Goal: Information Seeking & Learning: Understand process/instructions

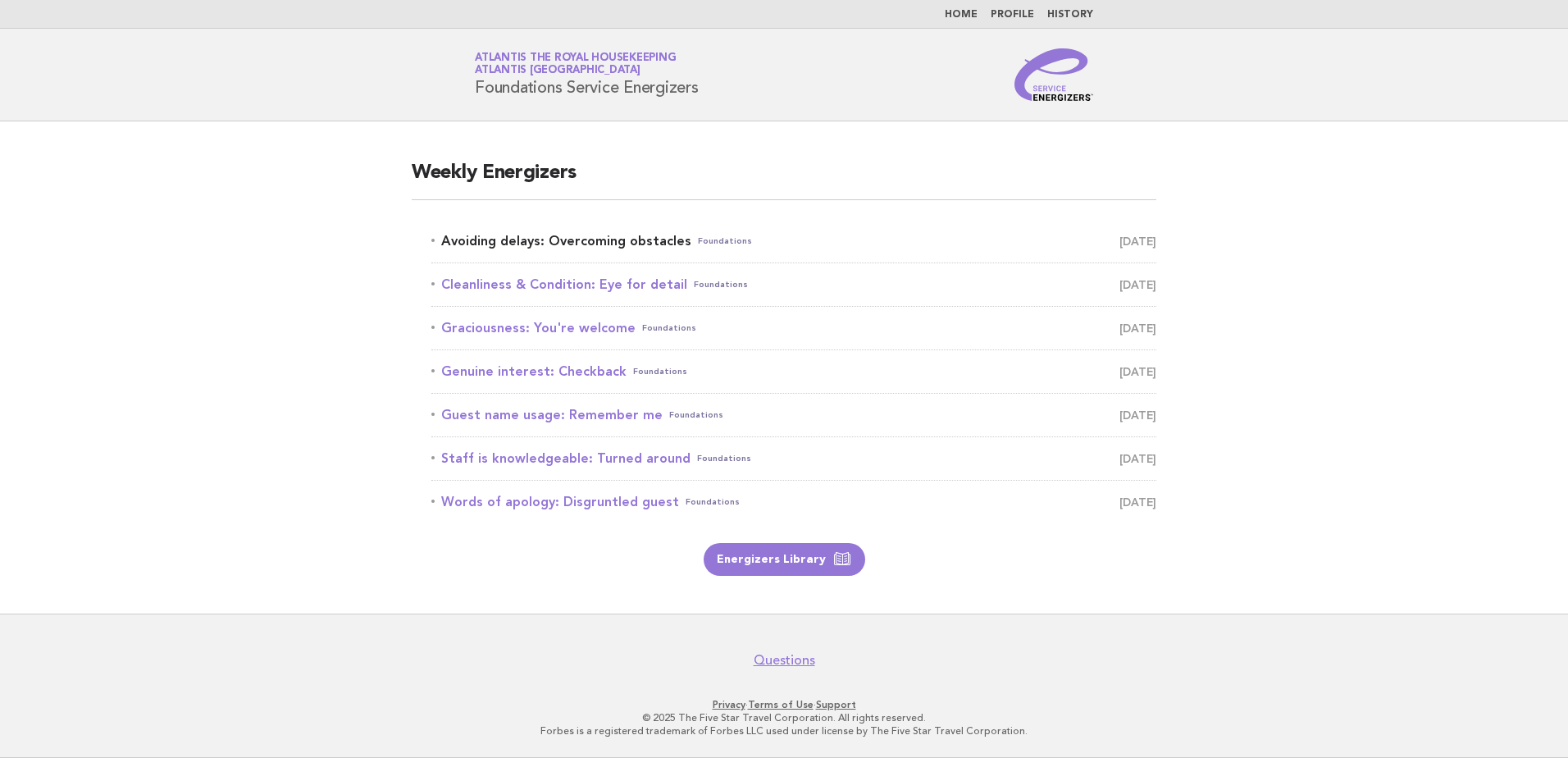
click at [619, 235] on link "Avoiding delays: Overcoming obstacles Foundations October 5" at bounding box center [793, 241] width 725 height 23
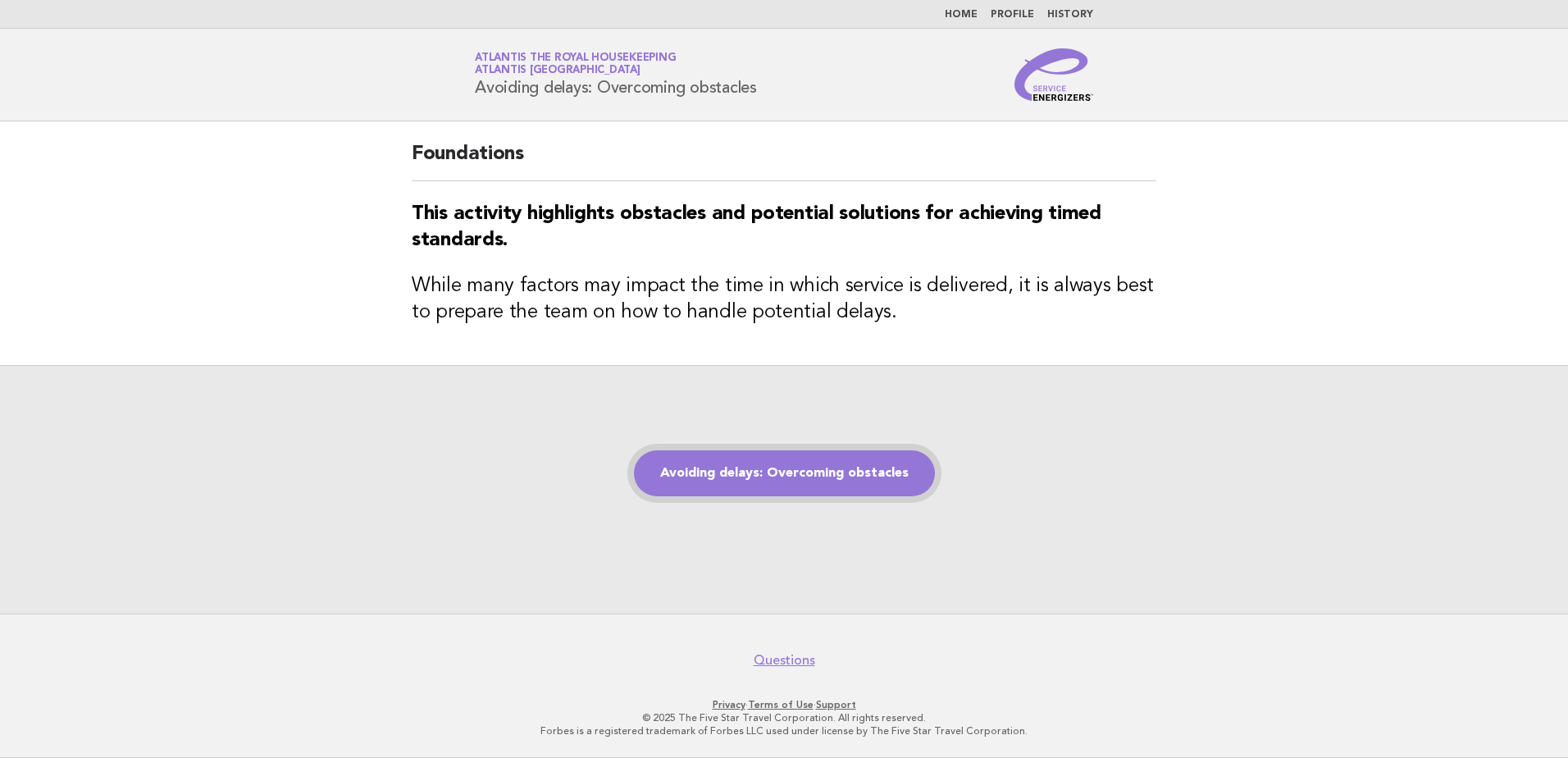
click at [807, 477] on link "Avoiding delays: Overcoming obstacles" at bounding box center [784, 473] width 301 height 45
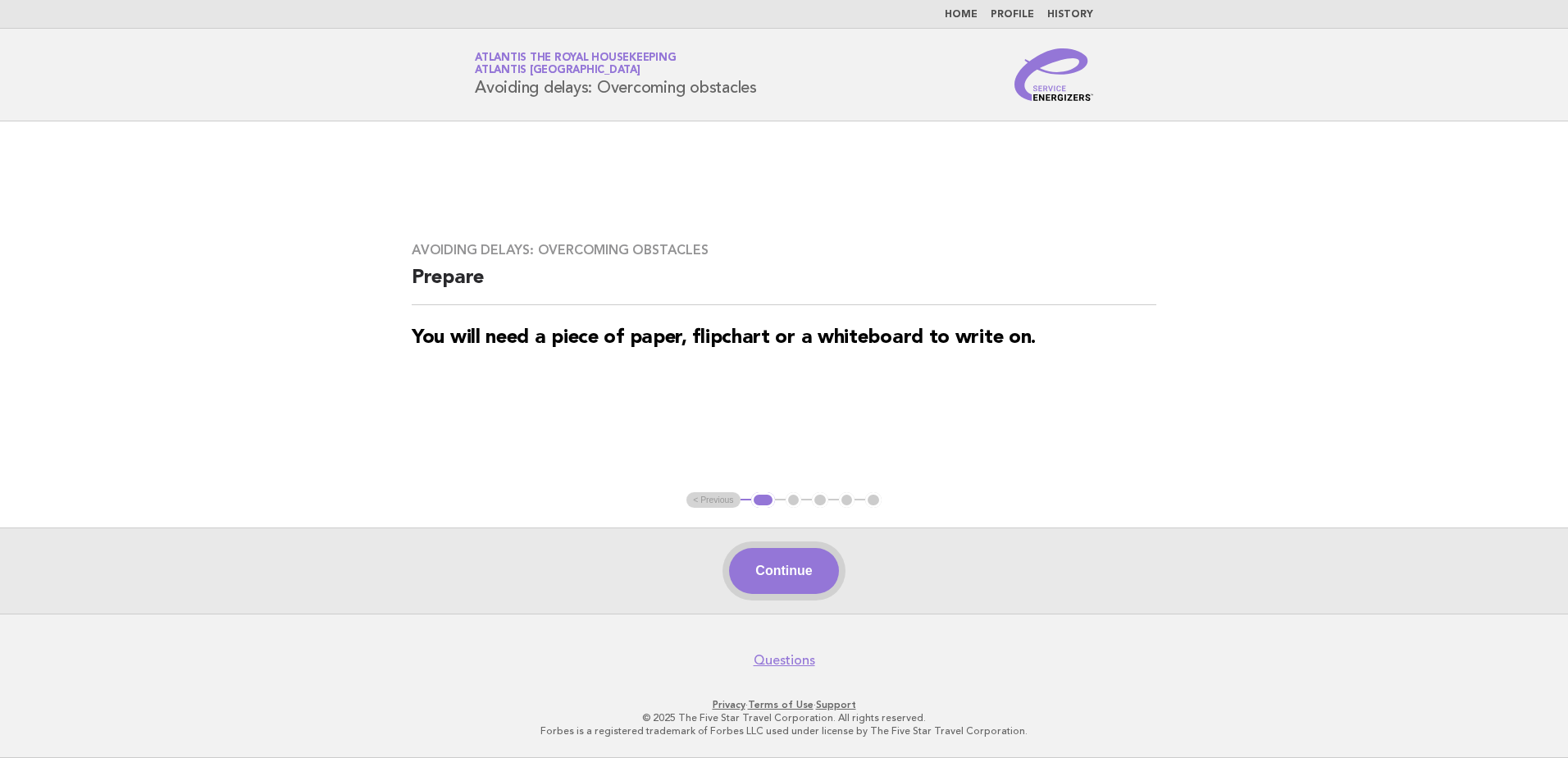
click at [795, 576] on button "Continue" at bounding box center [783, 570] width 109 height 45
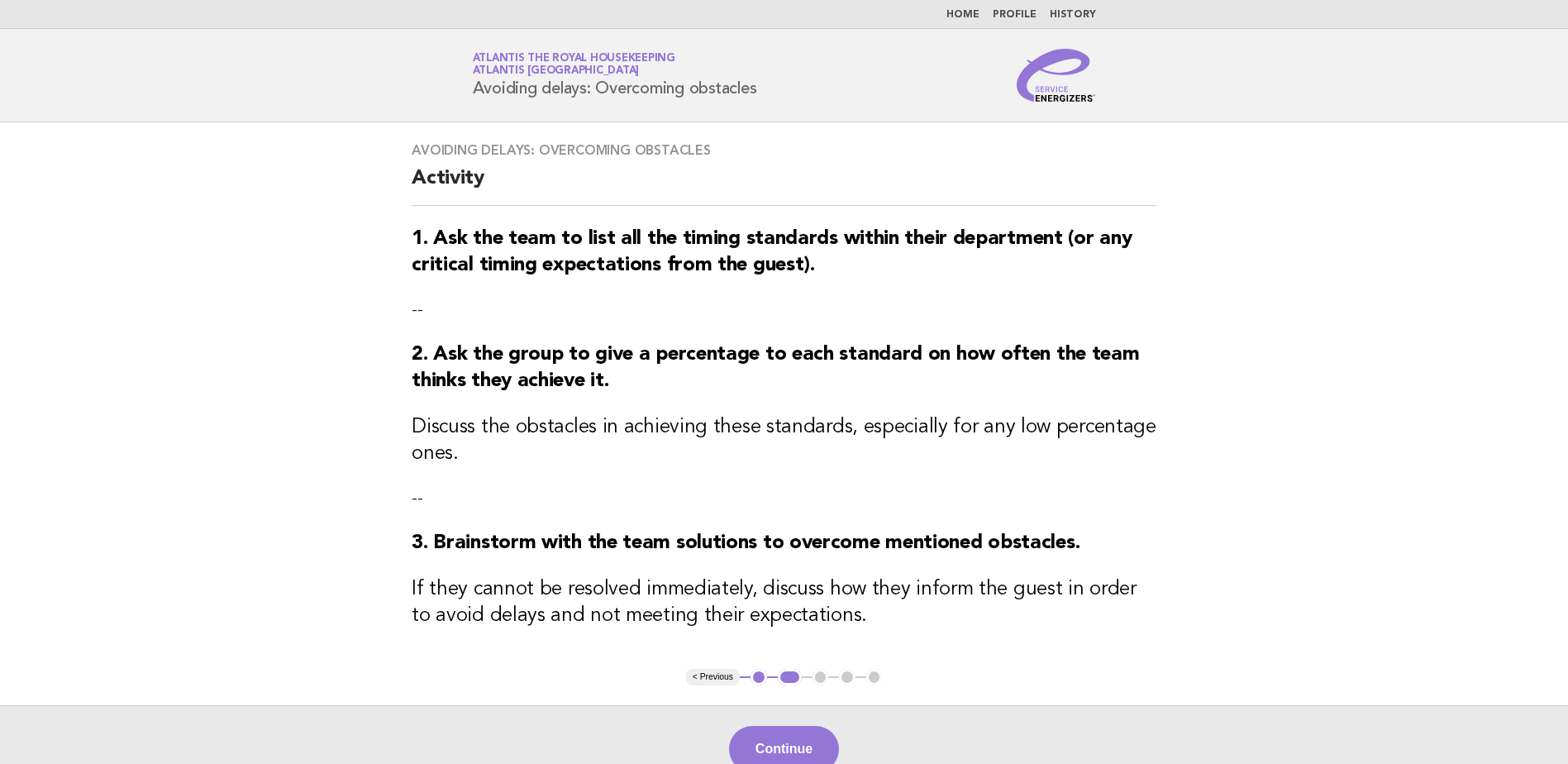
scroll to position [83, 0]
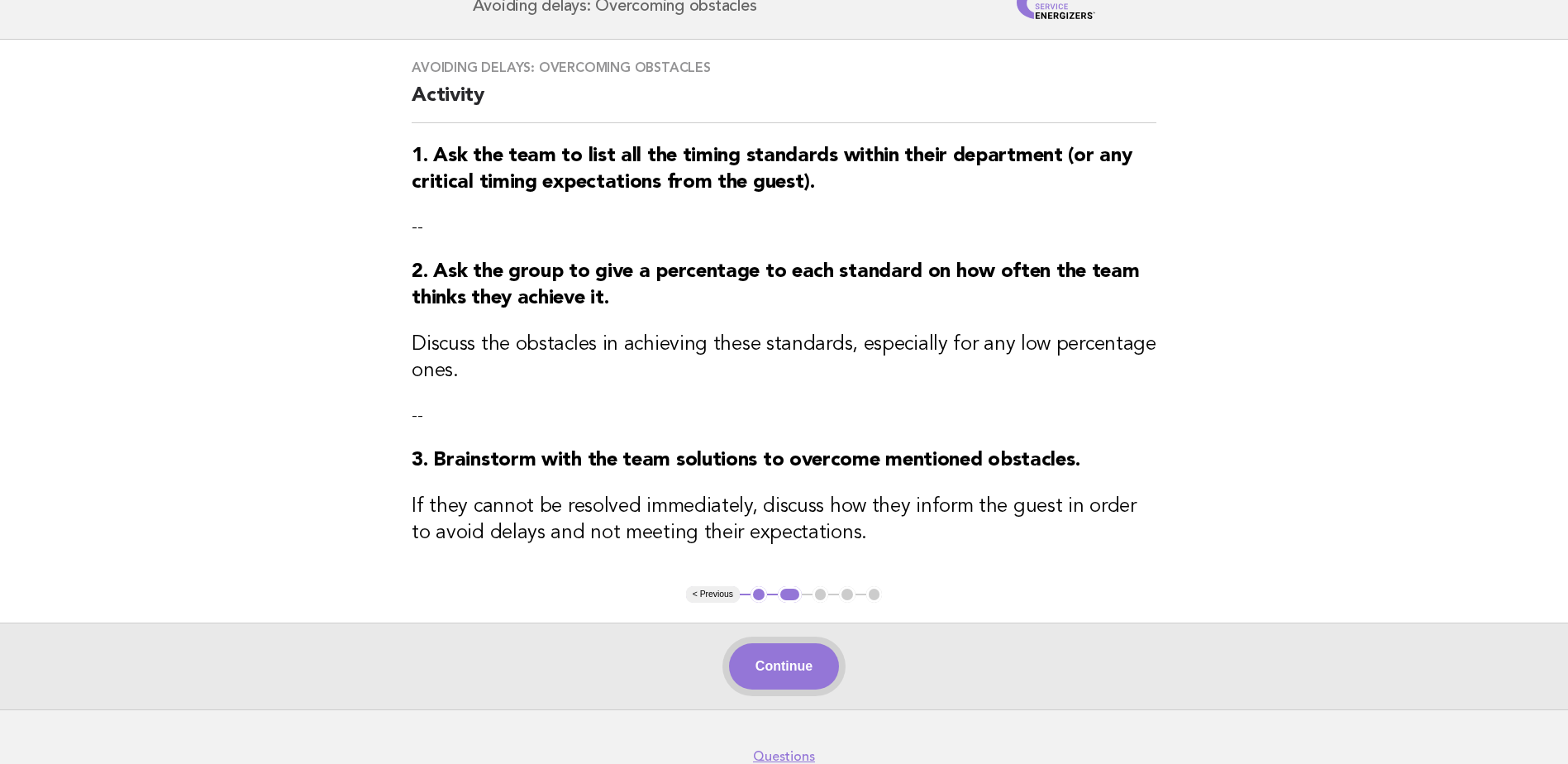
click at [781, 677] on button "Continue" at bounding box center [783, 666] width 110 height 46
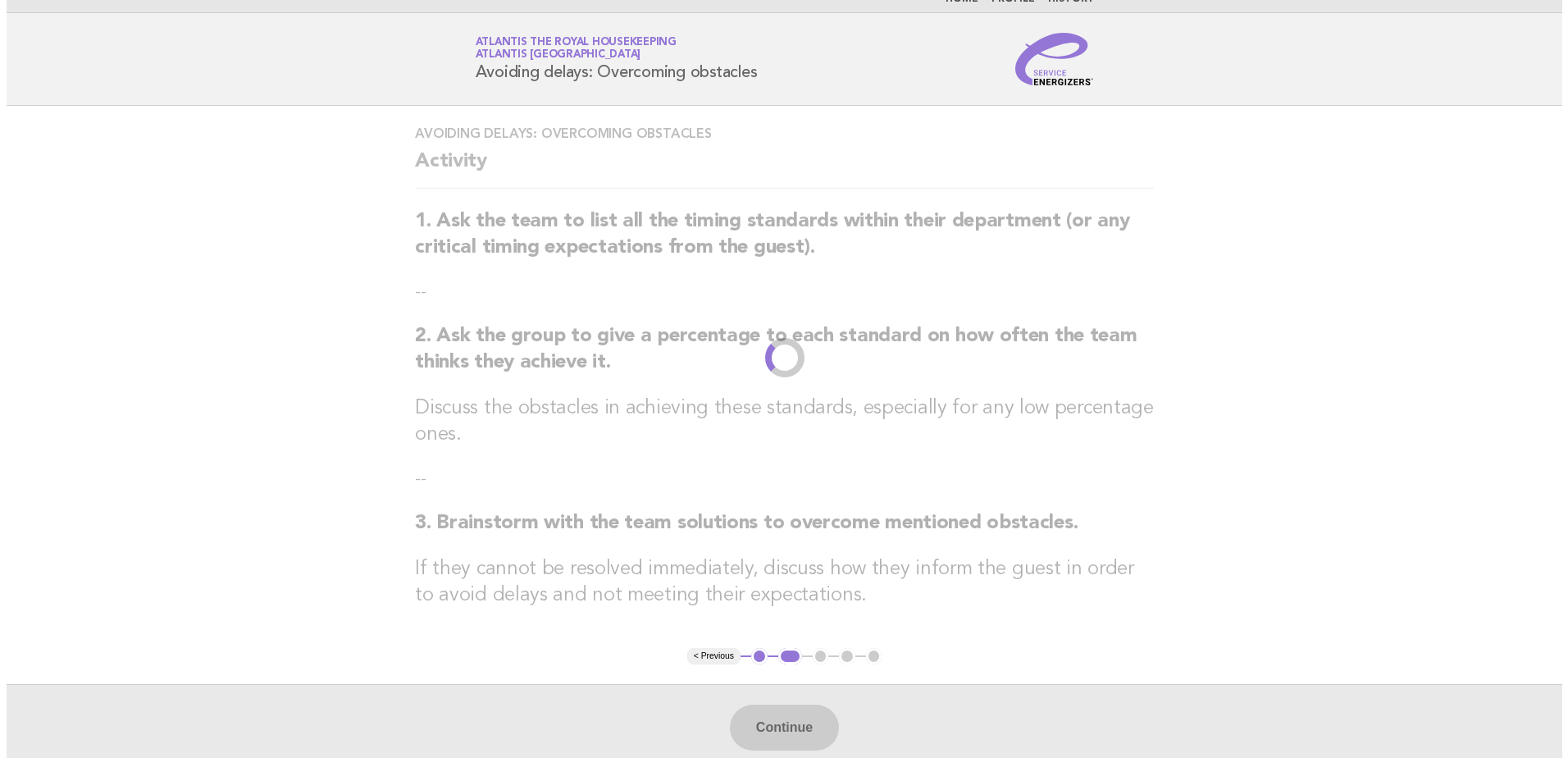
scroll to position [0, 0]
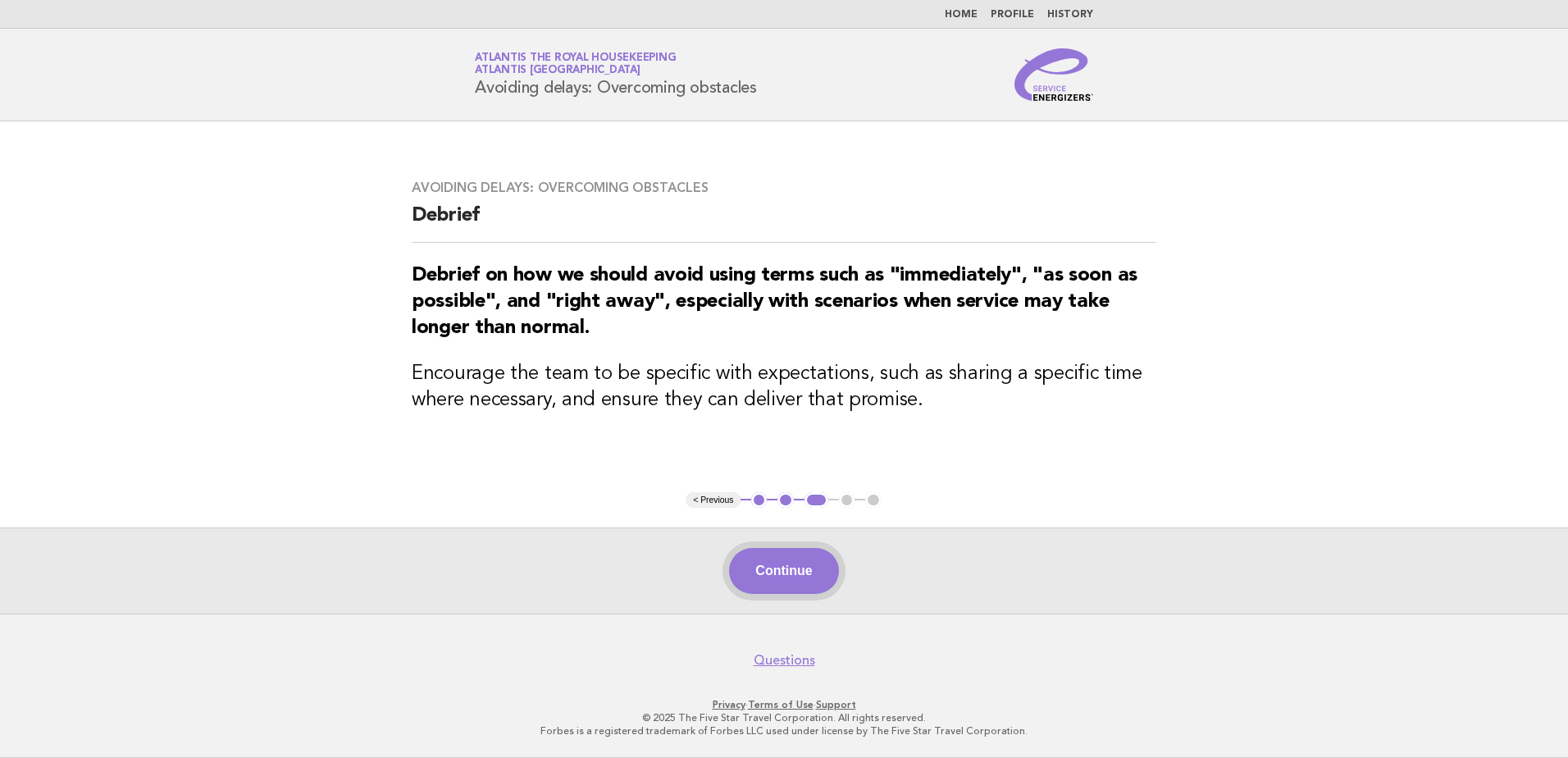
click at [796, 569] on button "Continue" at bounding box center [783, 570] width 109 height 45
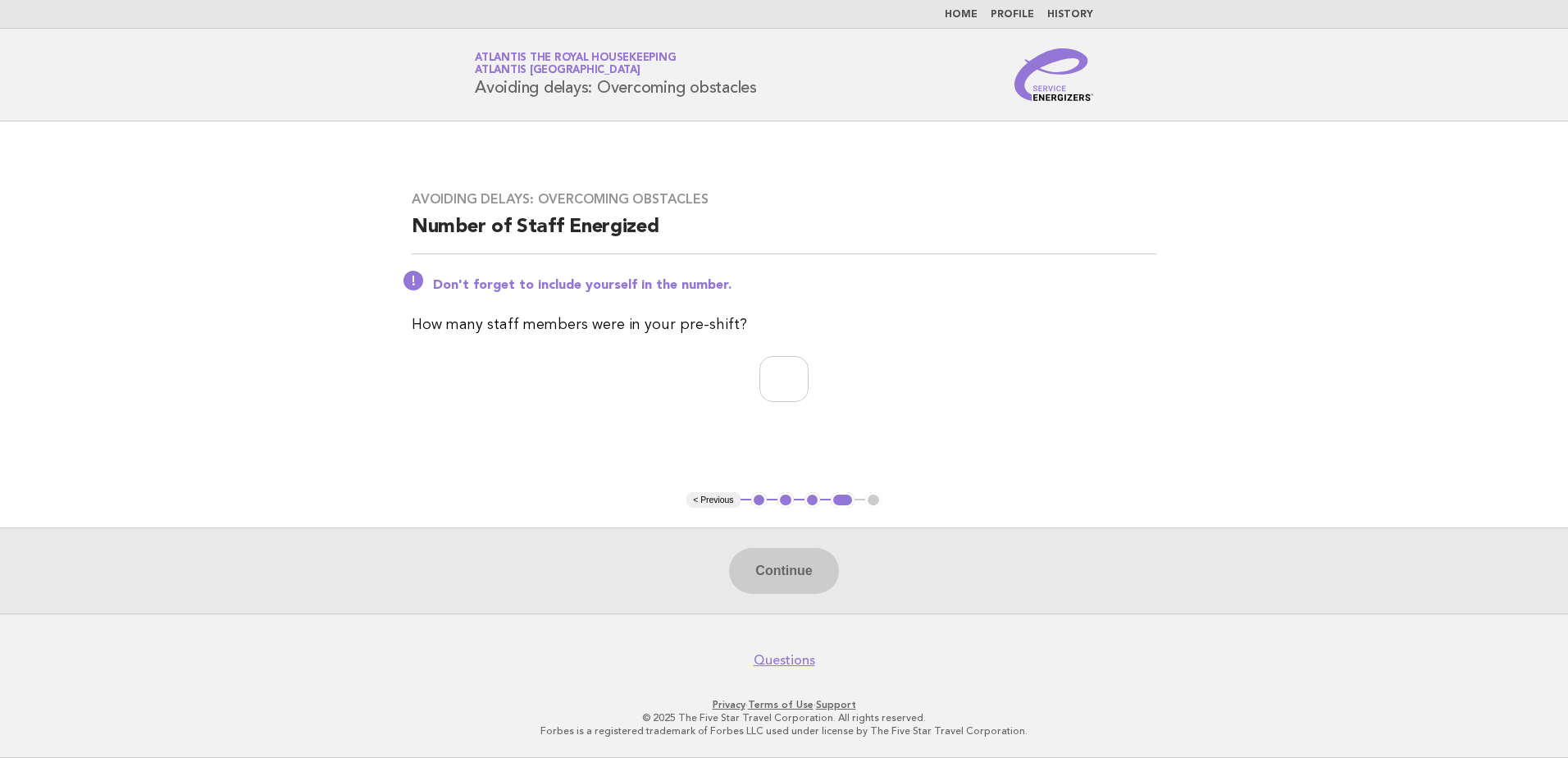
click at [710, 492] on button "< Previous" at bounding box center [712, 499] width 53 height 16
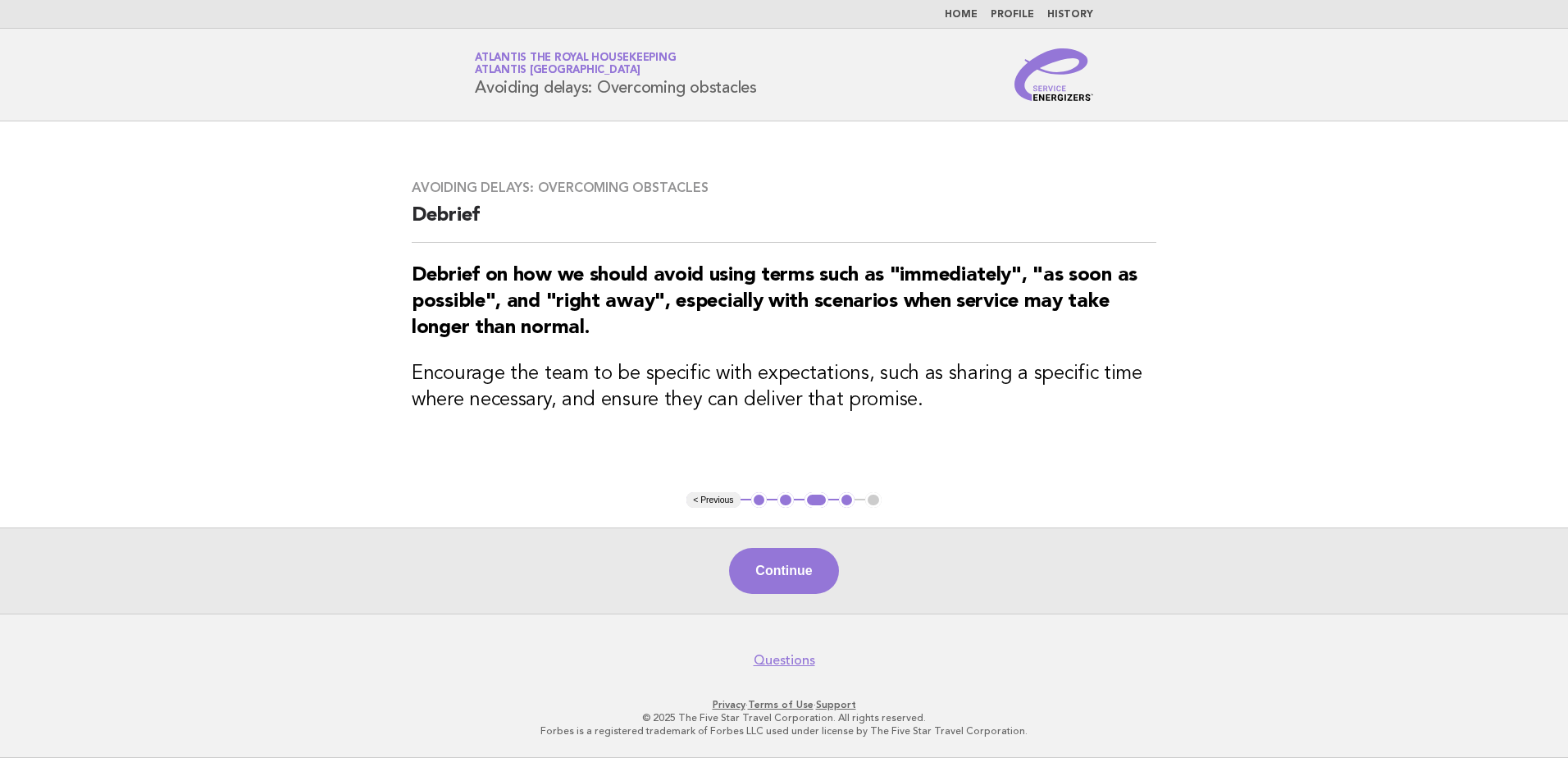
click at [705, 500] on button "< Previous" at bounding box center [712, 499] width 53 height 16
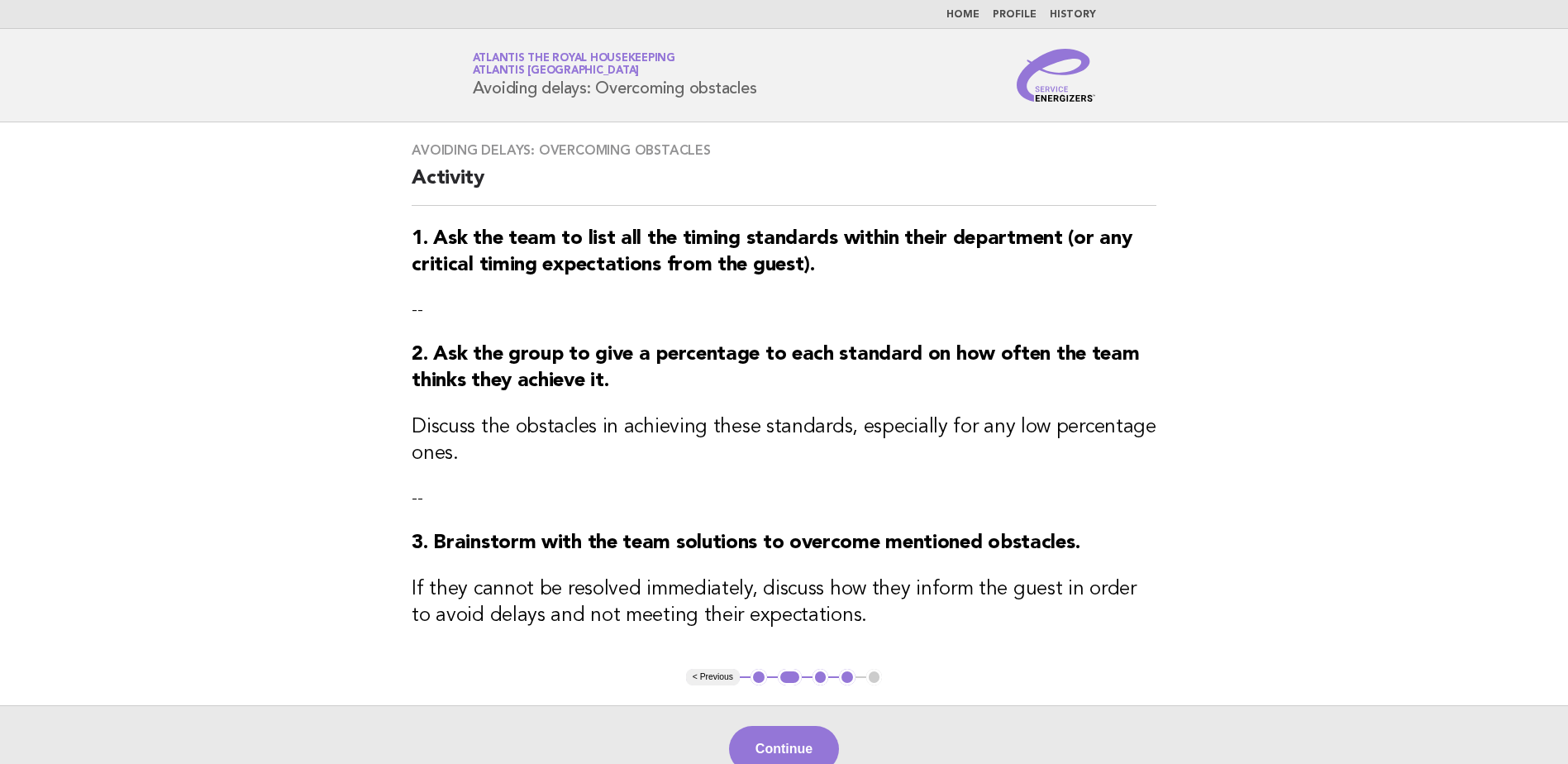
click at [696, 673] on button "< Previous" at bounding box center [712, 676] width 53 height 16
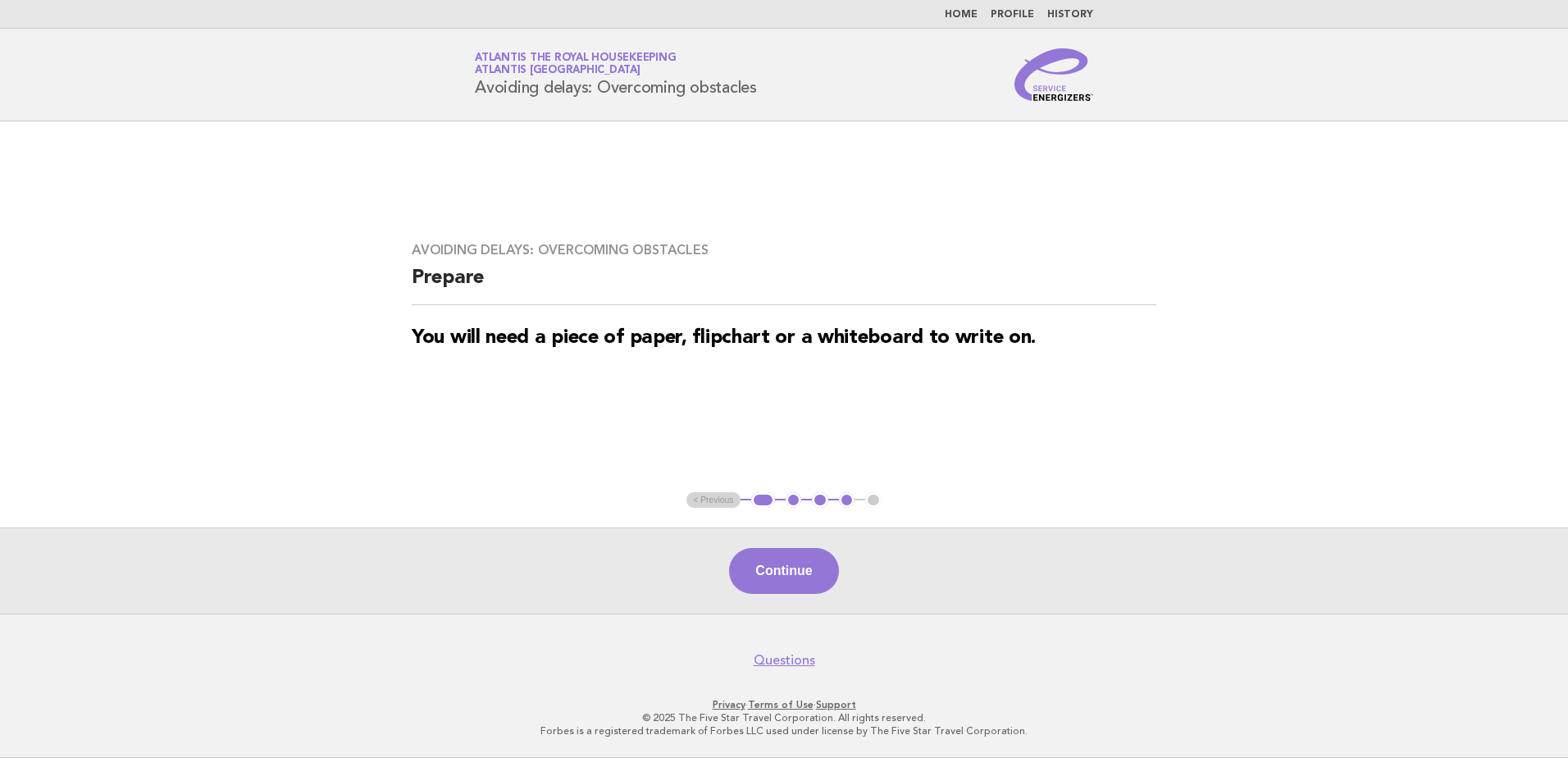
click at [697, 495] on ul "< Previous 1 2 3 4 5" at bounding box center [784, 499] width 195 height 16
click at [706, 506] on ul "< Previous 1 2 3 4 5" at bounding box center [784, 499] width 195 height 16
click at [705, 503] on ul "< Previous 1 2 3 4 5" at bounding box center [784, 499] width 195 height 16
click at [968, 8] on nav "Home Profile History" at bounding box center [784, 14] width 1568 height 28
click at [965, 12] on link "Home" at bounding box center [961, 14] width 33 height 9
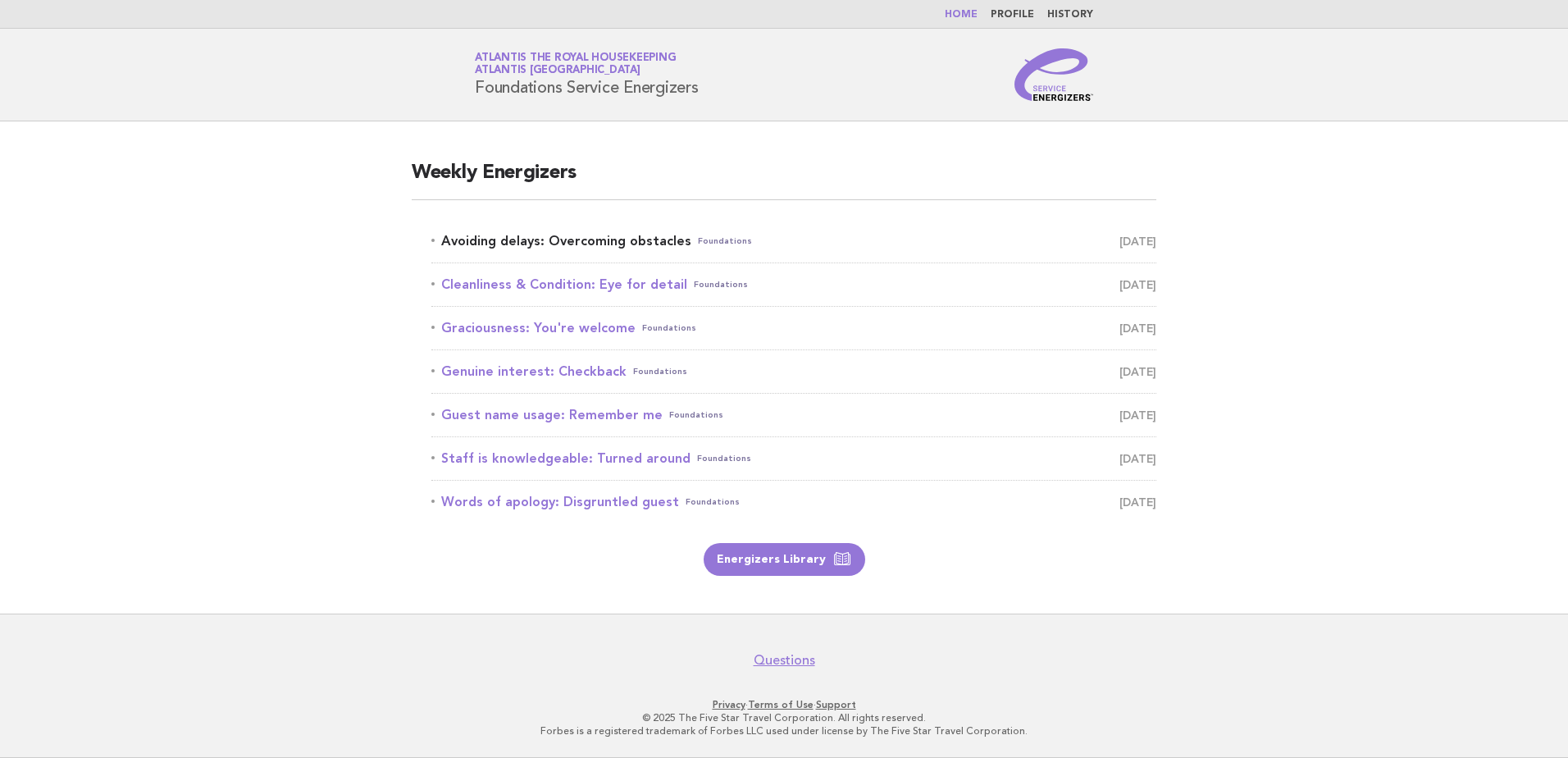
click at [586, 242] on link "Avoiding delays: Overcoming obstacles Foundations October 5" at bounding box center [793, 241] width 725 height 23
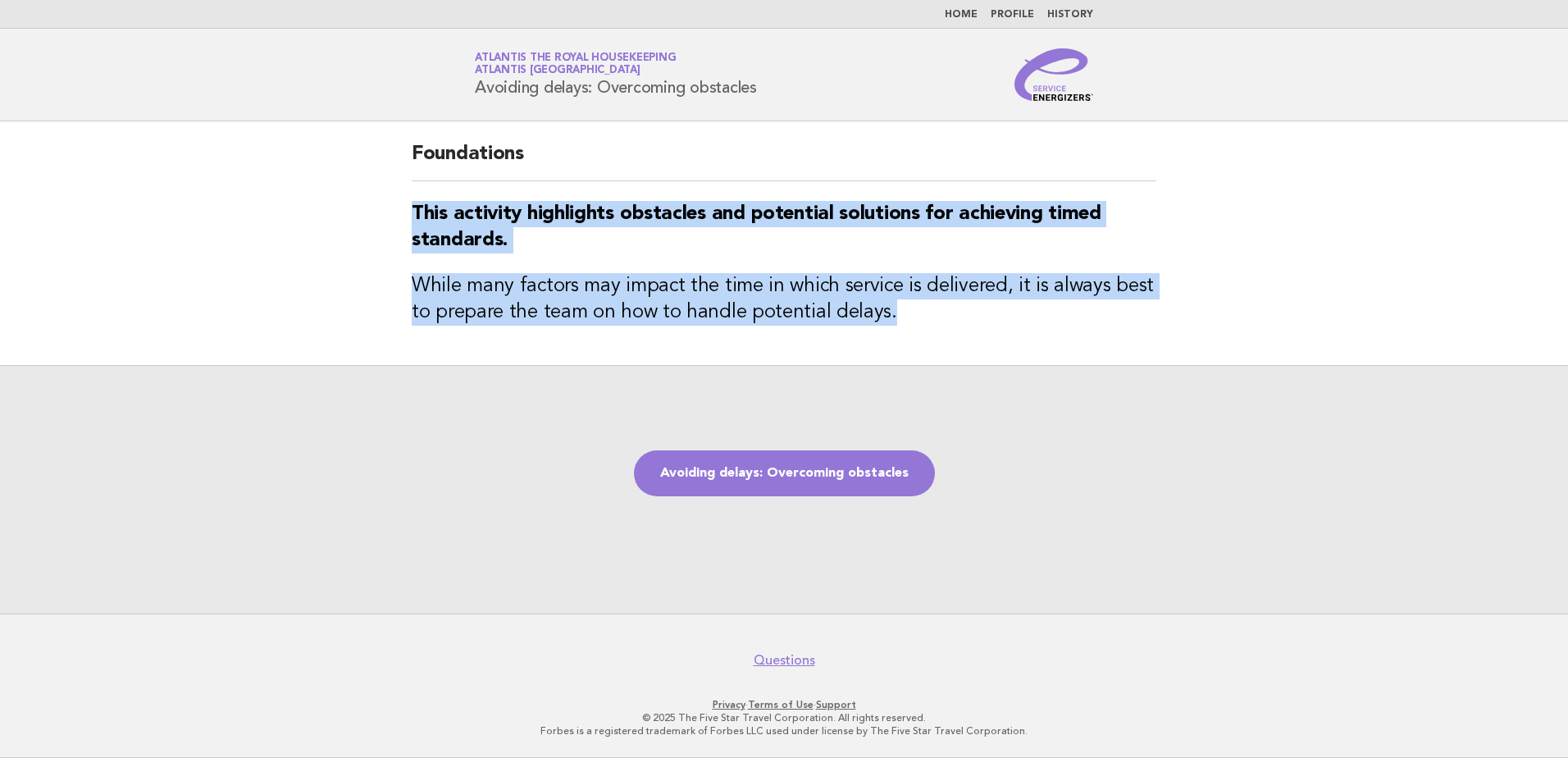
drag, startPoint x: 406, startPoint y: 208, endPoint x: 937, endPoint y: 320, distance: 542.7
click at [937, 320] on div "Foundations This activity highlights obstacles and potential solutions for achi…" at bounding box center [784, 243] width 784 height 244
copy div "This activity highlights obstacles and potential solutions for achieving timed …"
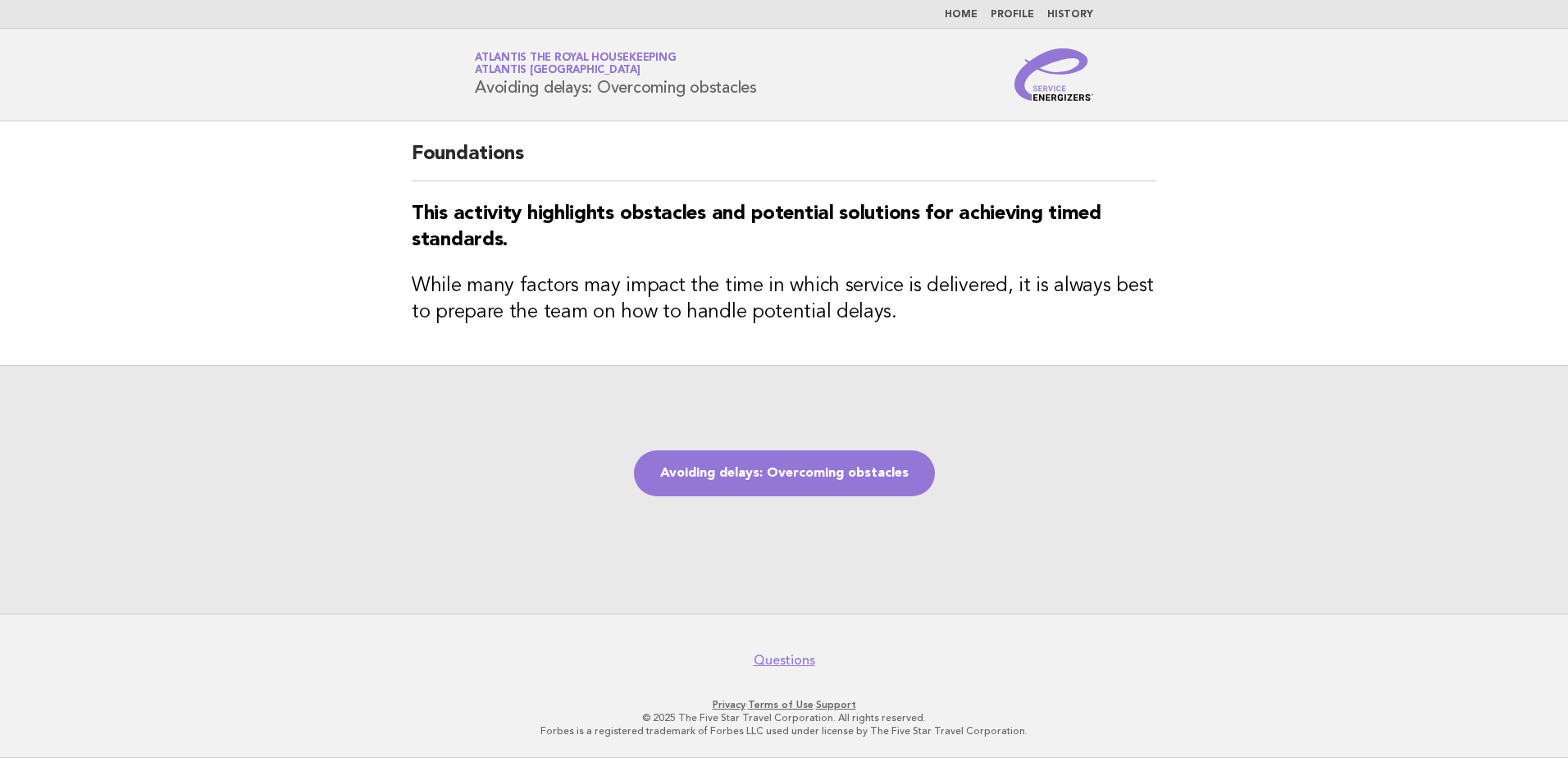
click at [844, 80] on div "Service Energizers Atlantis the Royal Housekeeping Atlantis [GEOGRAPHIC_DATA] A…" at bounding box center [784, 74] width 664 height 52
